Goal: Find specific page/section: Find specific page/section

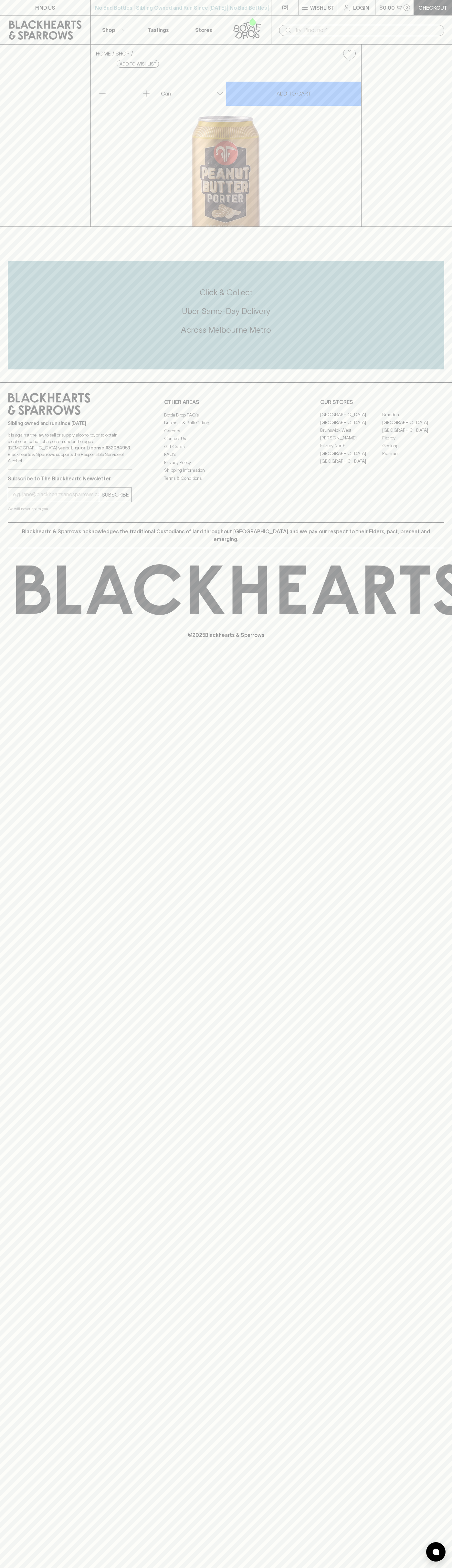
click at [423, 1295] on div "FIND US | No Bad Bottles | Sibling Owned and Run Since [DATE] | No Bad Bottles …" at bounding box center [226, 784] width 452 height 1568
click at [353, 1567] on html "FIND US | No Bad Bottles | Sibling Owned and Run Since [DATE] | No Bad Bottles …" at bounding box center [226, 784] width 452 height 1568
click at [16, 615] on icon at bounding box center [453, 589] width 873 height 51
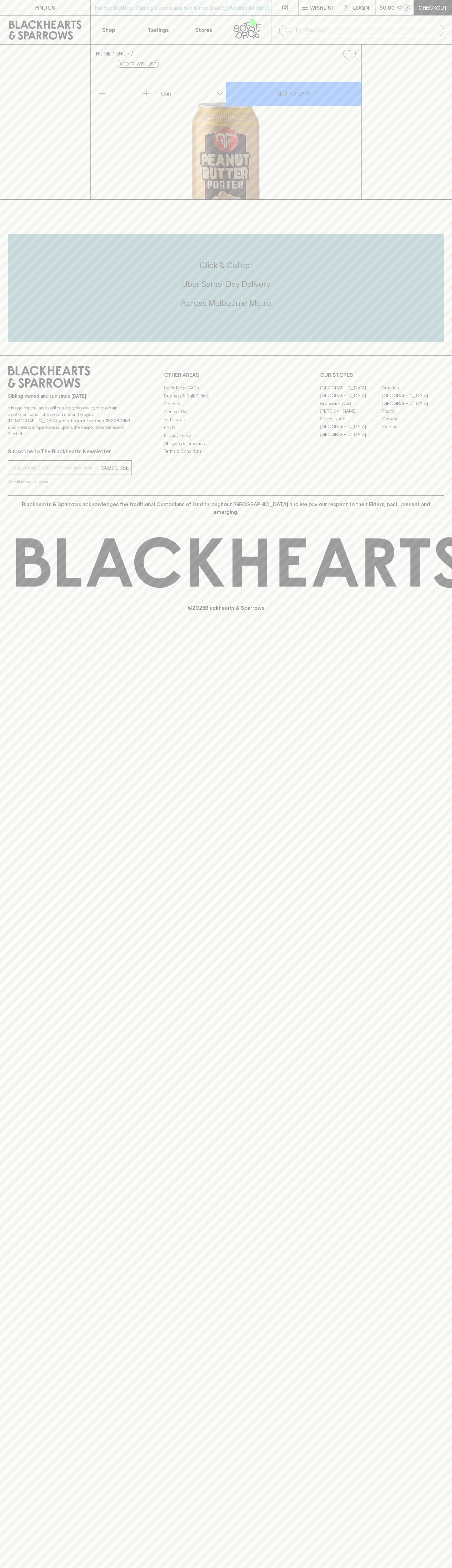
click at [413, 415] on link "Fitzroy" at bounding box center [413, 411] width 62 height 8
